Goal: Information Seeking & Learning: Learn about a topic

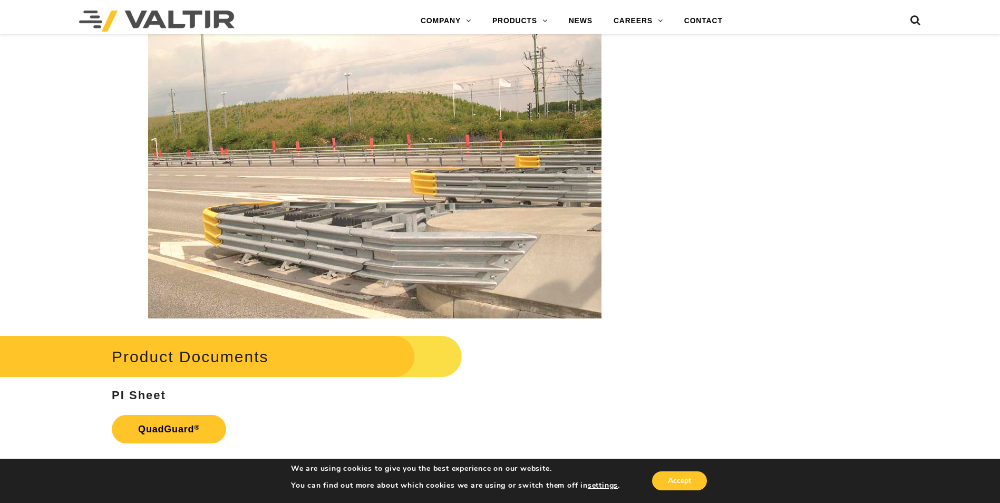
scroll to position [1869, 0]
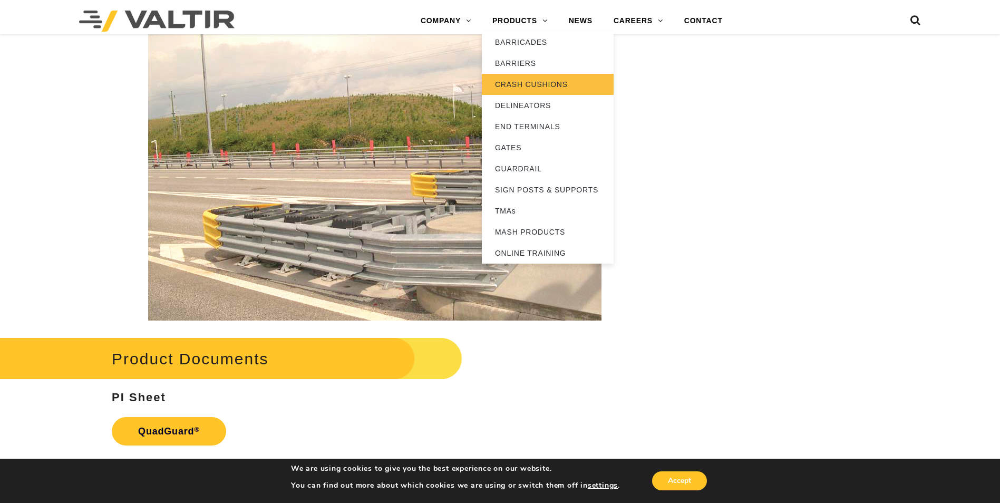
click at [516, 85] on link "CRASH CUSHIONS" at bounding box center [548, 84] width 132 height 21
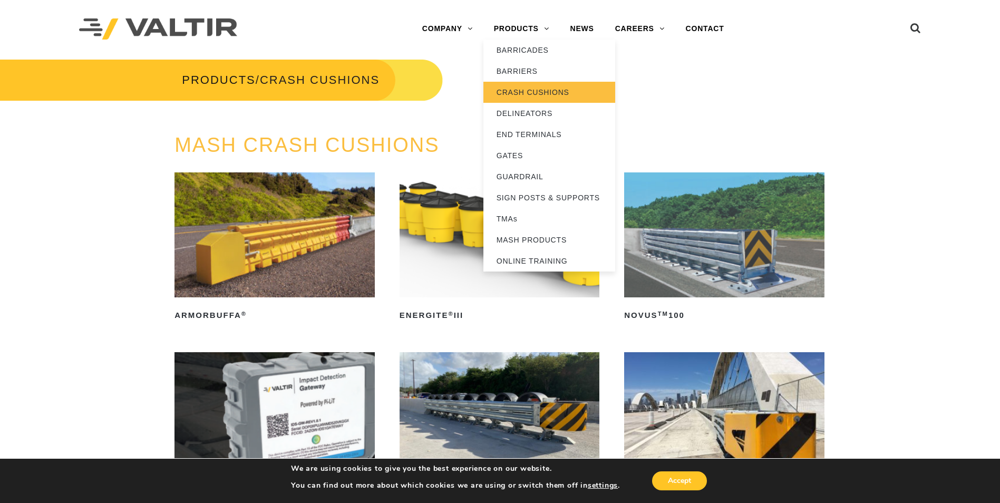
click at [519, 93] on link "CRASH CUSHIONS" at bounding box center [549, 92] width 132 height 21
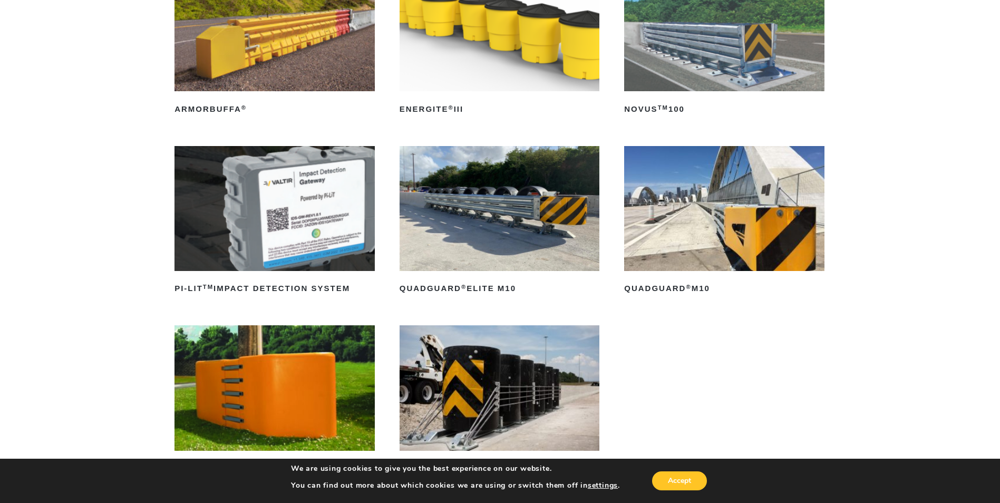
scroll to position [180, 0]
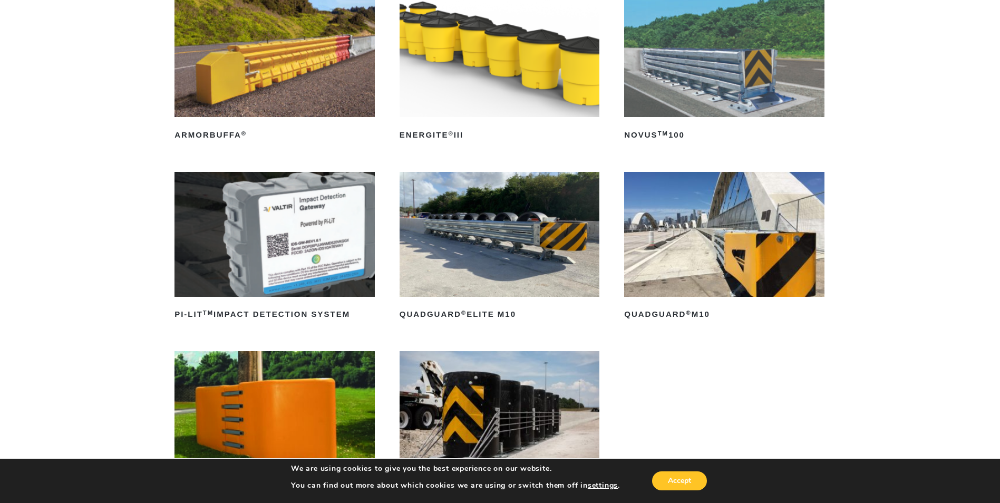
click at [485, 237] on img at bounding box center [500, 234] width 200 height 125
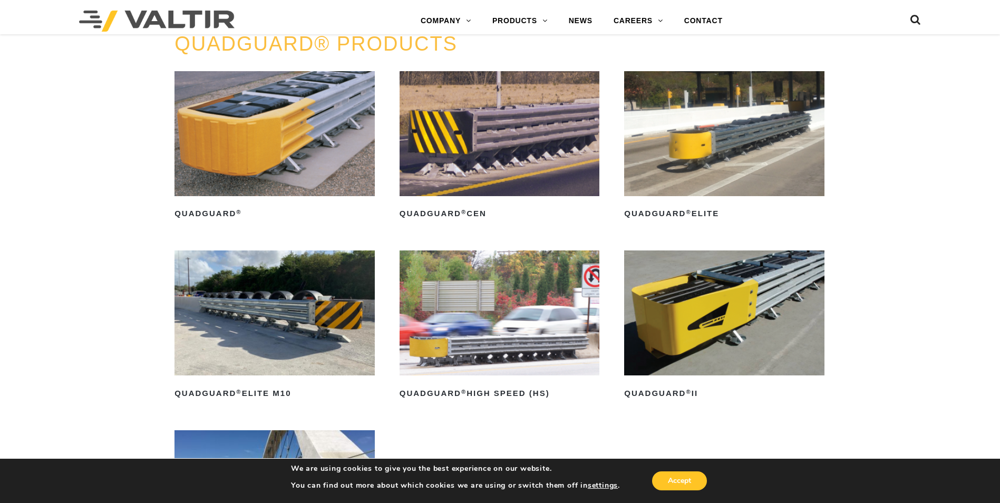
scroll to position [730, 0]
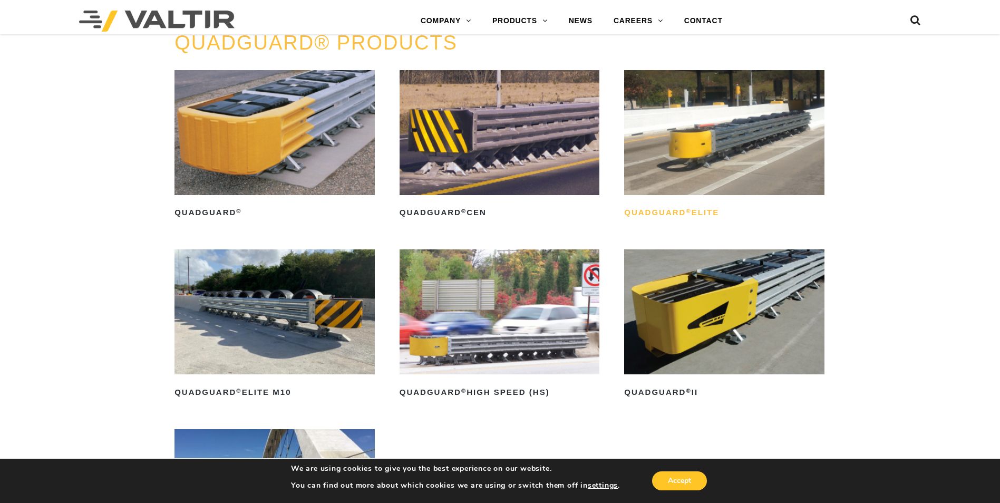
click at [646, 211] on h2 "QuadGuard ® Elite" at bounding box center [724, 213] width 200 height 17
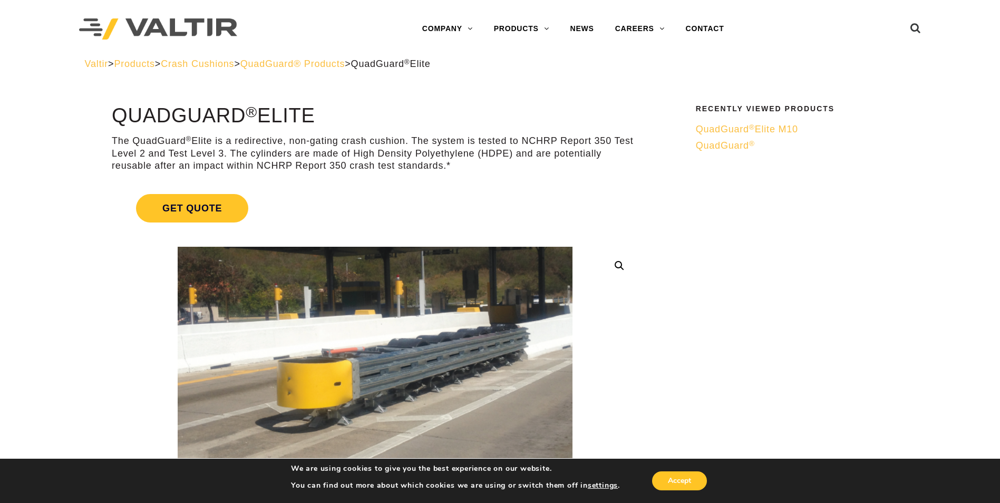
click at [709, 147] on span "QuadGuard ®" at bounding box center [725, 145] width 59 height 11
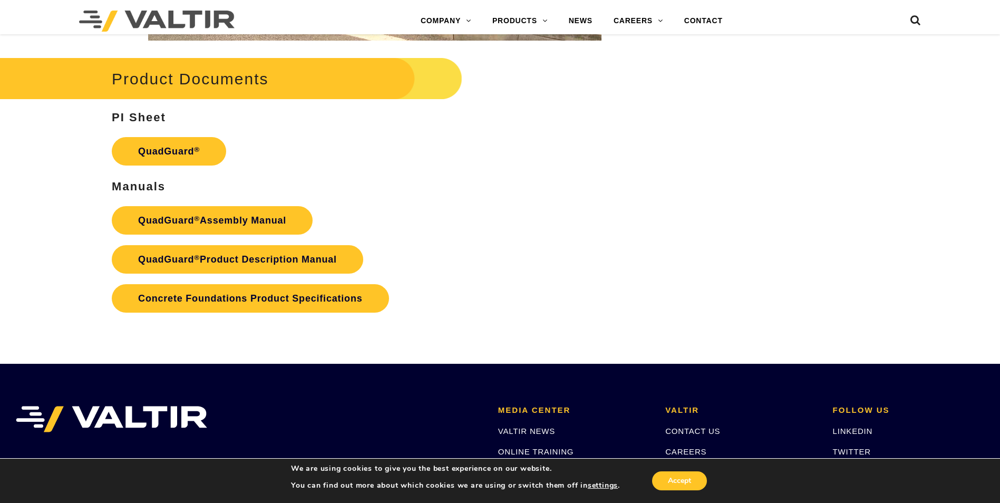
scroll to position [2152, 0]
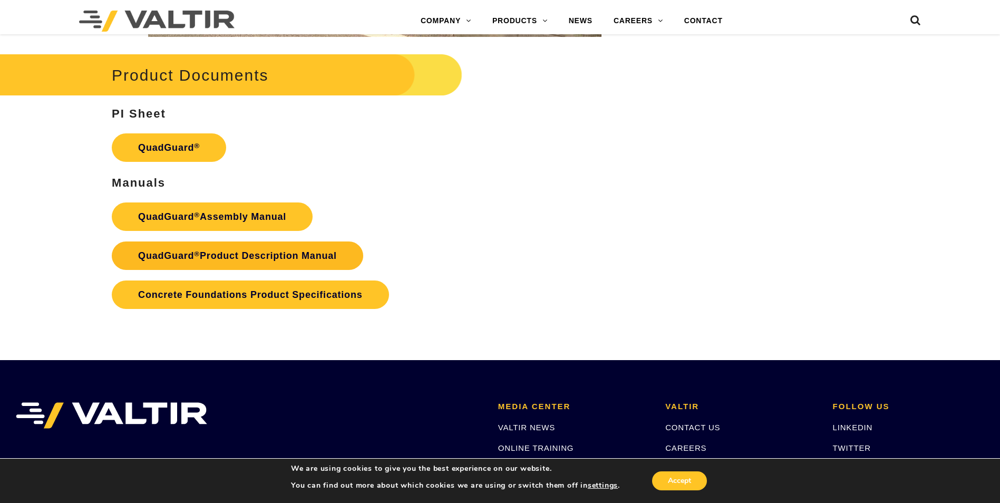
click at [179, 258] on link "QuadGuard ® Product Description Manual" at bounding box center [237, 255] width 251 height 28
